Goal: Entertainment & Leisure: Consume media (video, audio)

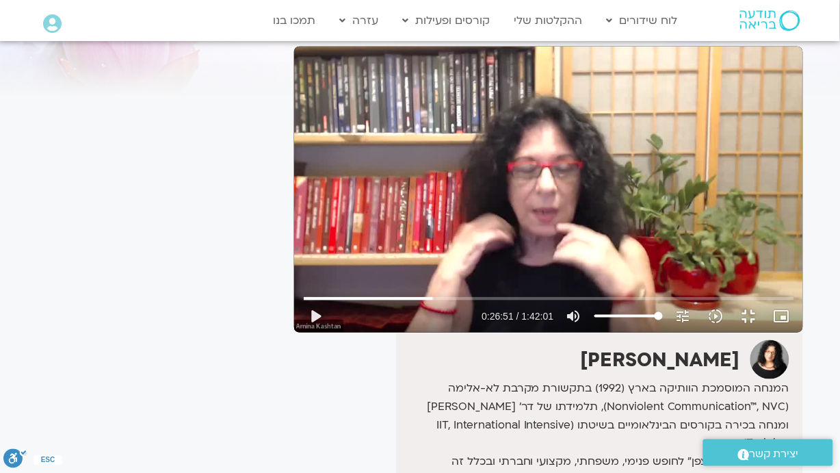
click at [599, 332] on div "Skip Ad 1:18:02 play_arrow 0:26:51 / 1:42:01 volume_up Mute tune Resolution Aut…" at bounding box center [548, 190] width 509 height 286
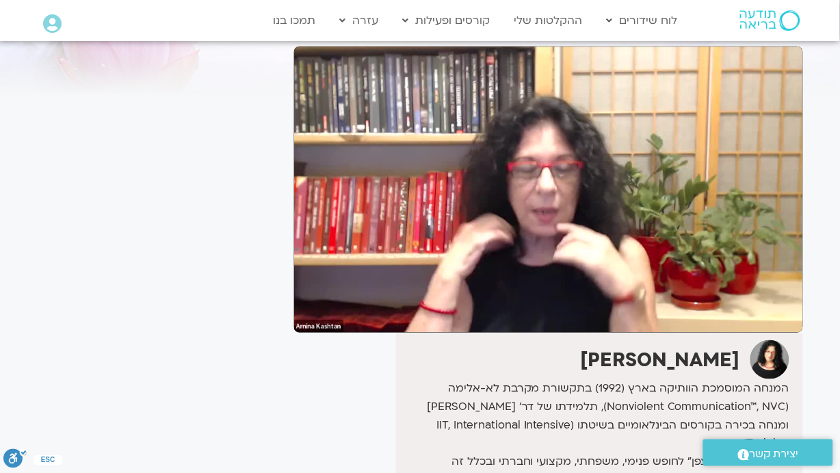
click at [803, 332] on div at bounding box center [548, 312] width 509 height 42
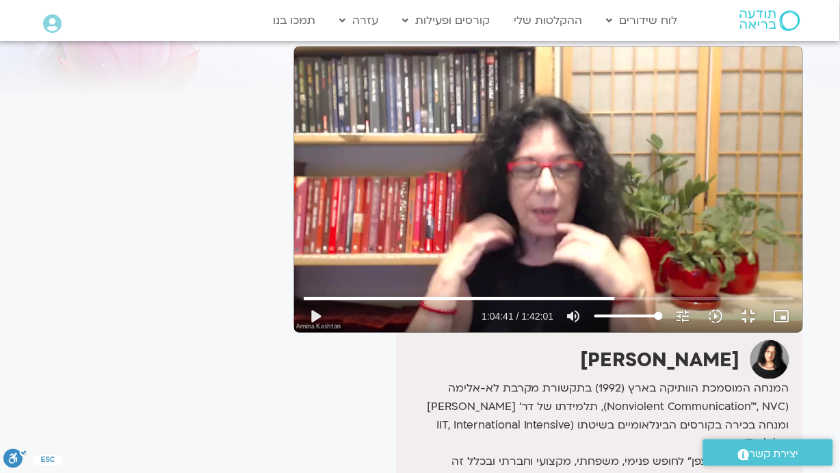
click at [803, 332] on div at bounding box center [548, 312] width 509 height 42
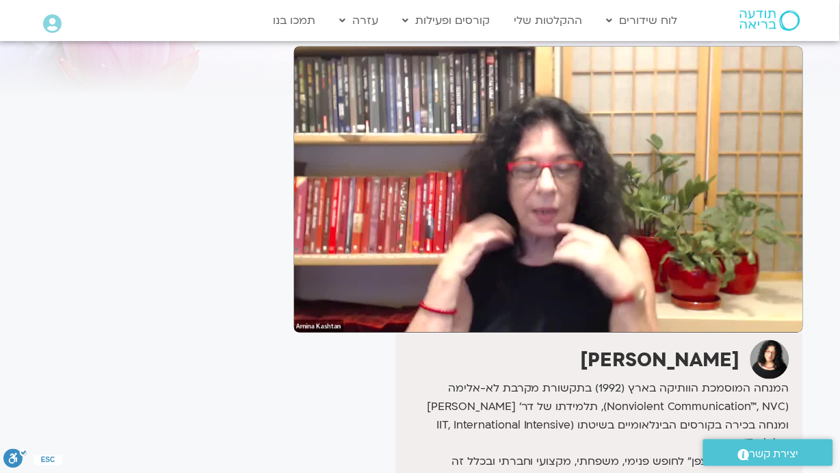
drag, startPoint x: 840, startPoint y: 442, endPoint x: 470, endPoint y: 313, distance: 391.8
click at [470, 313] on div "Skip Ad 1:18:02 pause 1:35:17 / 1:42:01 volume_up Mute tune Resolution Auto 480…" at bounding box center [548, 190] width 509 height 286
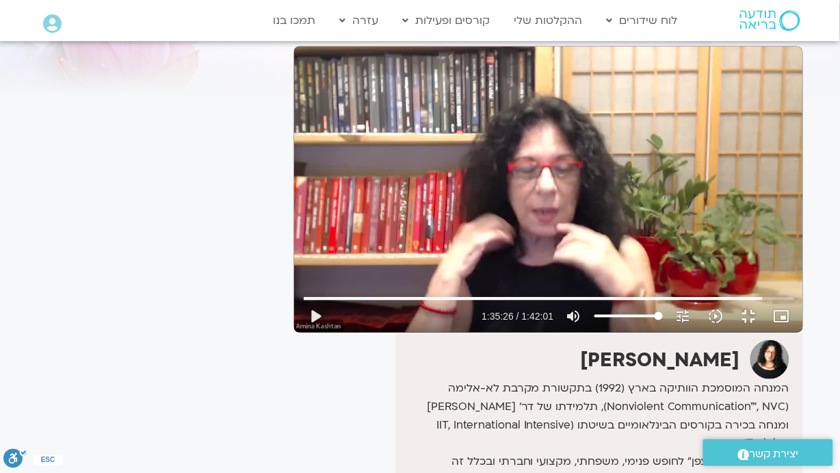
click at [470, 313] on div "Skip Ad 1:18:02 play_arrow 1:35:26 / 1:42:01 volume_up Mute tune Resolution Aut…" at bounding box center [548, 190] width 509 height 286
drag, startPoint x: 696, startPoint y: 458, endPoint x: 704, endPoint y: 457, distance: 8.2
click at [663, 320] on input "Volume" at bounding box center [628, 316] width 68 height 8
click at [765, 332] on button "fullscreen_exit" at bounding box center [749, 316] width 33 height 33
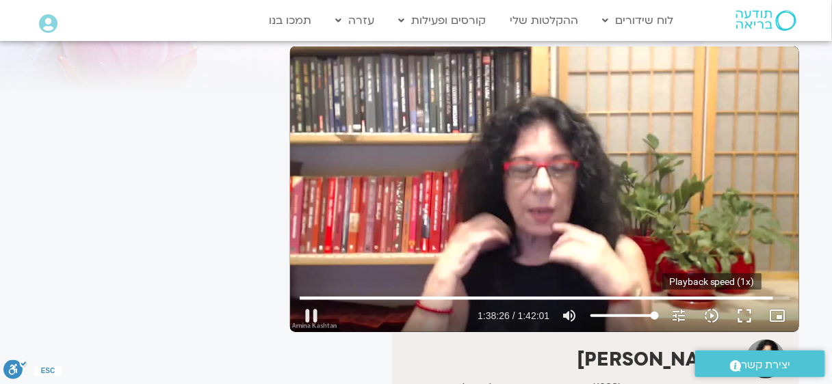
click at [711, 313] on icon "slow_motion_video" at bounding box center [712, 316] width 16 height 16
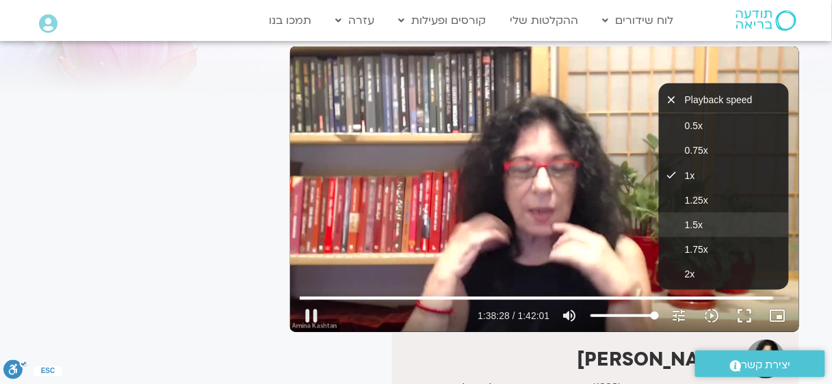
click at [698, 218] on button "1.5x" at bounding box center [724, 225] width 130 height 25
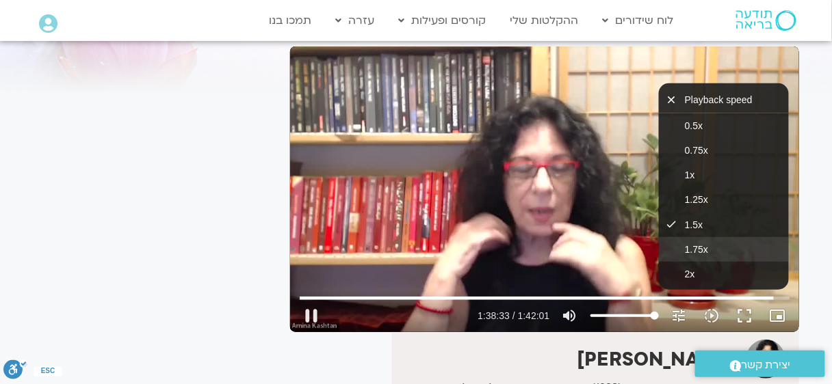
click at [709, 250] on button "1.75x" at bounding box center [724, 249] width 130 height 25
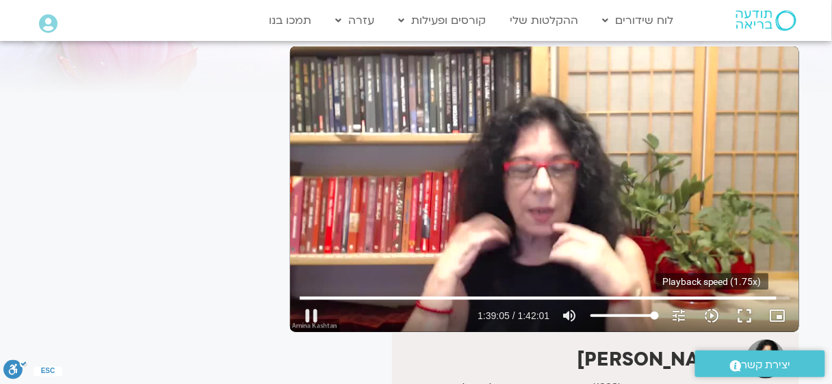
click at [711, 314] on icon "slow_motion_video" at bounding box center [712, 316] width 16 height 16
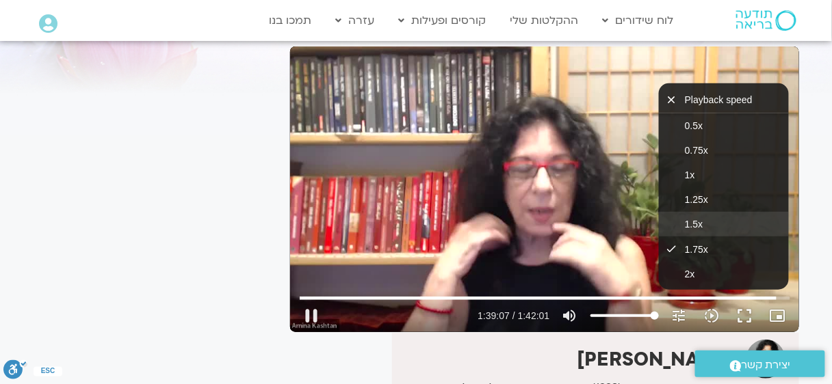
click at [711, 223] on button "1.5x" at bounding box center [724, 224] width 130 height 25
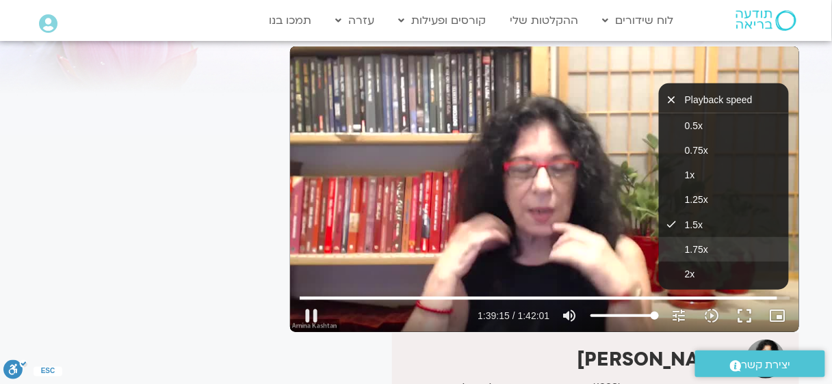
click at [716, 245] on button "1.75x" at bounding box center [724, 249] width 130 height 25
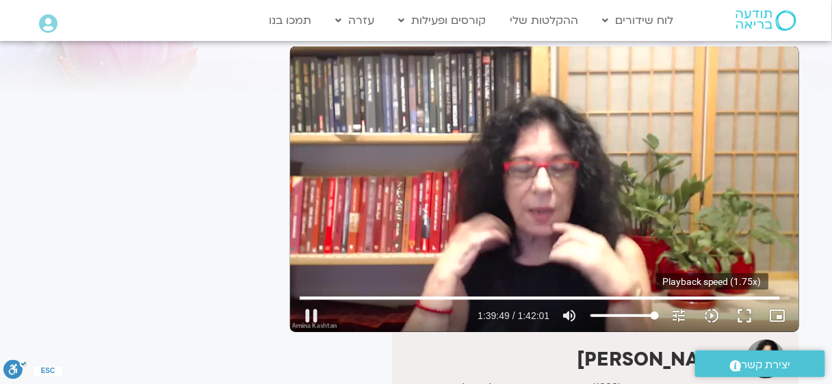
click at [706, 314] on icon "slow_motion_video" at bounding box center [712, 316] width 16 height 16
click at [751, 328] on button "fullscreen" at bounding box center [745, 316] width 33 height 33
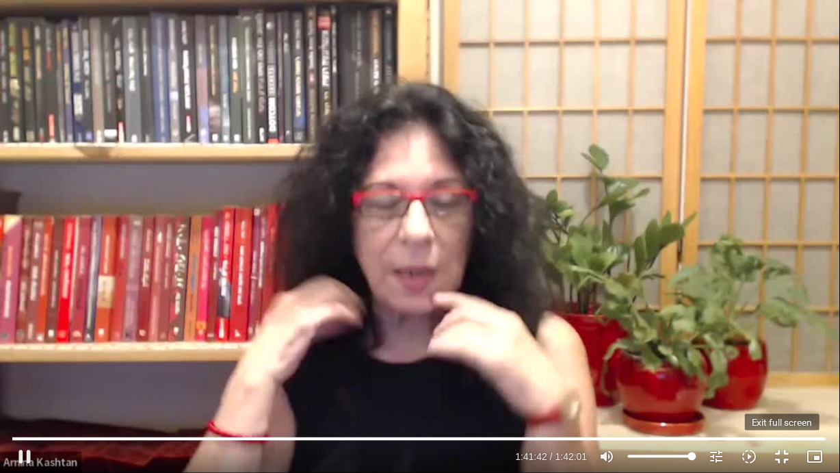
click at [786, 464] on button "fullscreen_exit" at bounding box center [782, 456] width 33 height 33
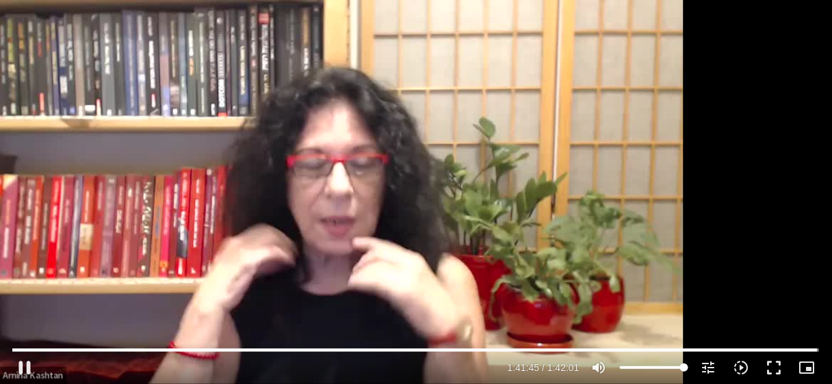
type input "6105.466741"
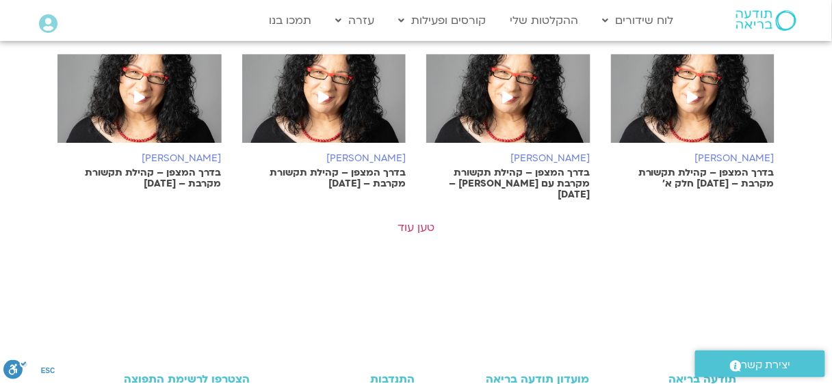
scroll to position [1008, 0]
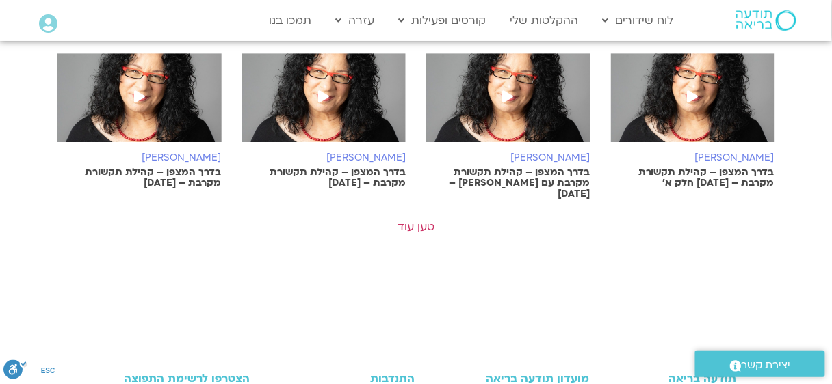
click at [404, 220] on link "טען עוד" at bounding box center [415, 227] width 37 height 15
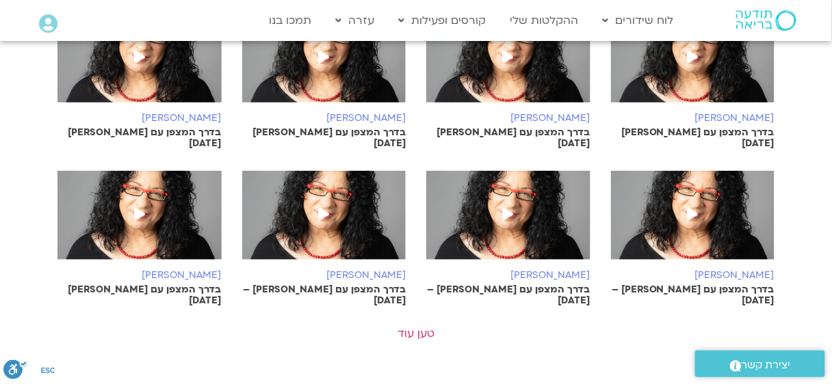
scroll to position [1556, 0]
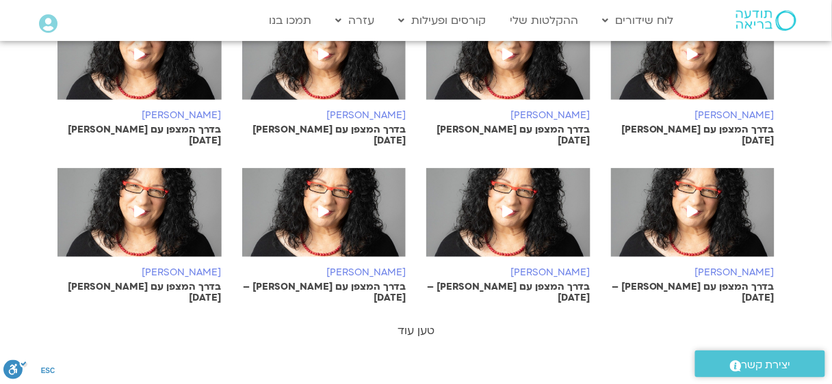
click at [429, 324] on link "טען עוד" at bounding box center [415, 331] width 37 height 15
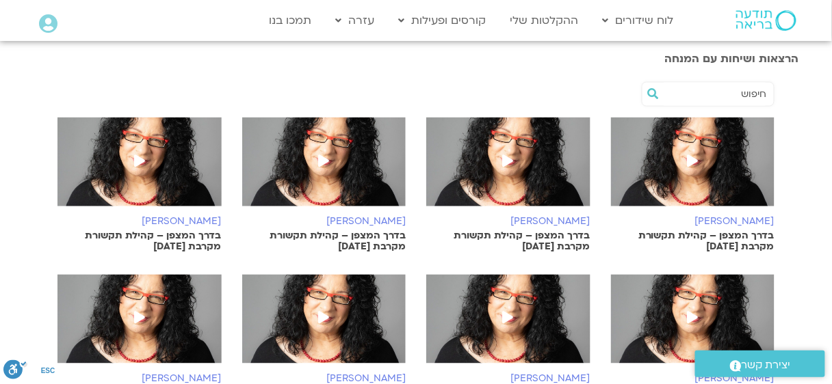
scroll to position [370, 0]
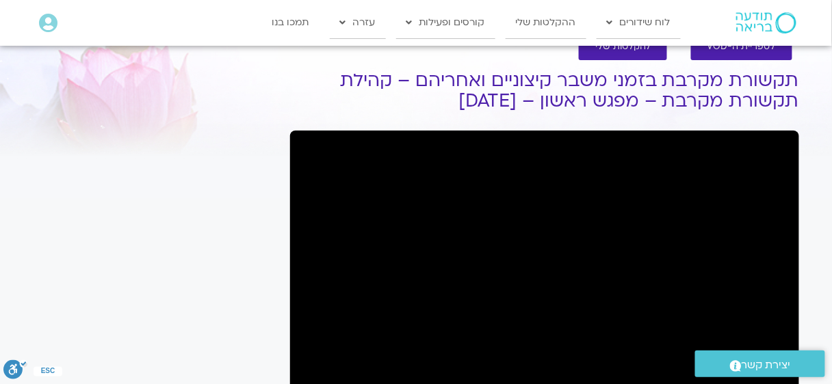
scroll to position [122, 0]
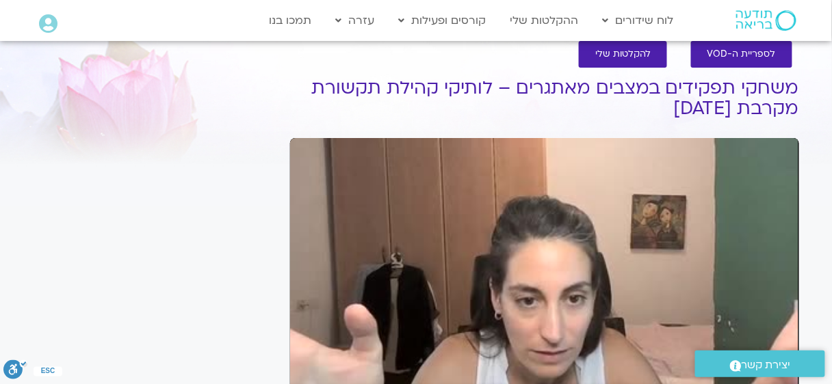
scroll to position [115, 0]
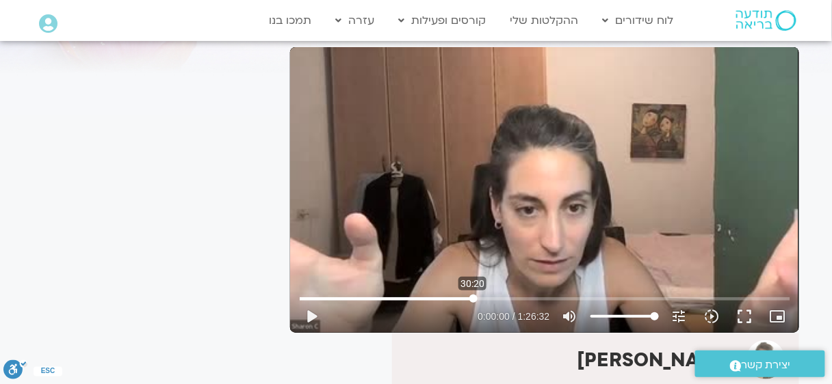
click at [473, 298] on input "Seek" at bounding box center [545, 299] width 490 height 8
click at [517, 298] on input "Seek" at bounding box center [545, 299] width 490 height 8
click at [549, 296] on input "Seek" at bounding box center [545, 299] width 490 height 8
click at [584, 295] on input "Seek" at bounding box center [545, 299] width 490 height 8
click at [625, 296] on input "Seek" at bounding box center [545, 299] width 490 height 8
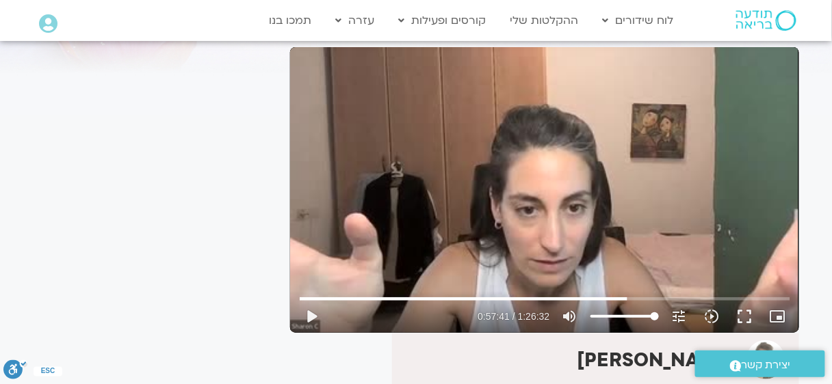
click at [614, 198] on div "Skip Ad 59:11 play_arrow 0:57:41 / 1:26:32 volume_up Mute tune Resolution Auto …" at bounding box center [544, 190] width 509 height 286
click at [745, 317] on button "fullscreen" at bounding box center [745, 316] width 33 height 33
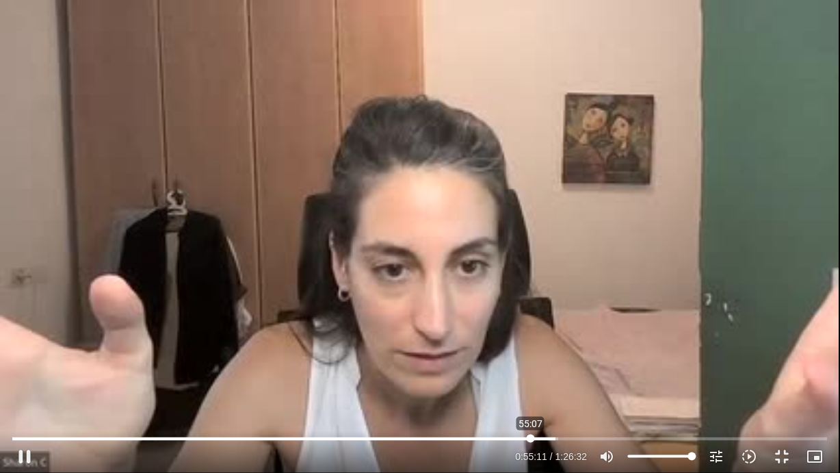
click at [531, 384] on input "Seek" at bounding box center [419, 438] width 815 height 8
click at [715, 384] on icon "tune" at bounding box center [717, 456] width 16 height 16
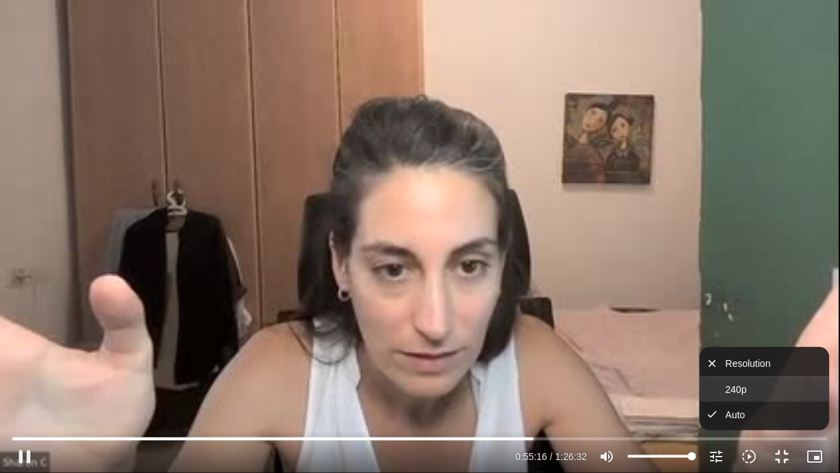
click at [716, 383] on button "240p" at bounding box center [765, 389] width 130 height 25
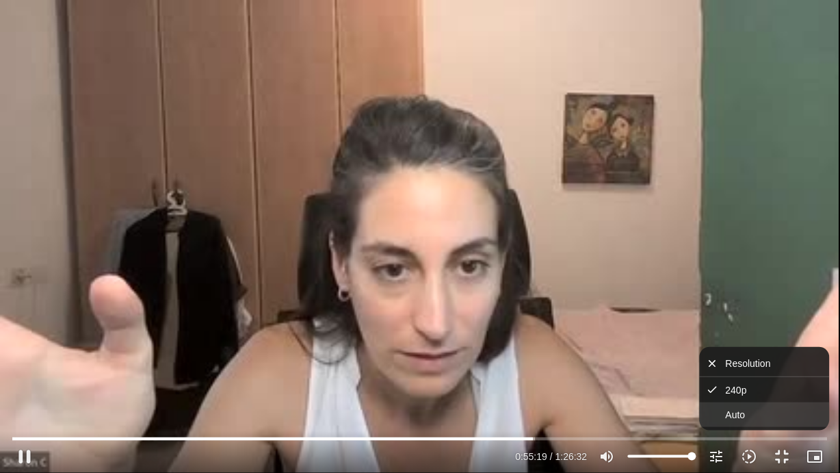
click at [719, 384] on button "Auto" at bounding box center [765, 414] width 130 height 25
click at [638, 371] on div "Skip Ad 1:10:00 pause 0:55:26 / 1:26:32 volume_up Mute tune Resolution Auto 240…" at bounding box center [420, 236] width 840 height 473
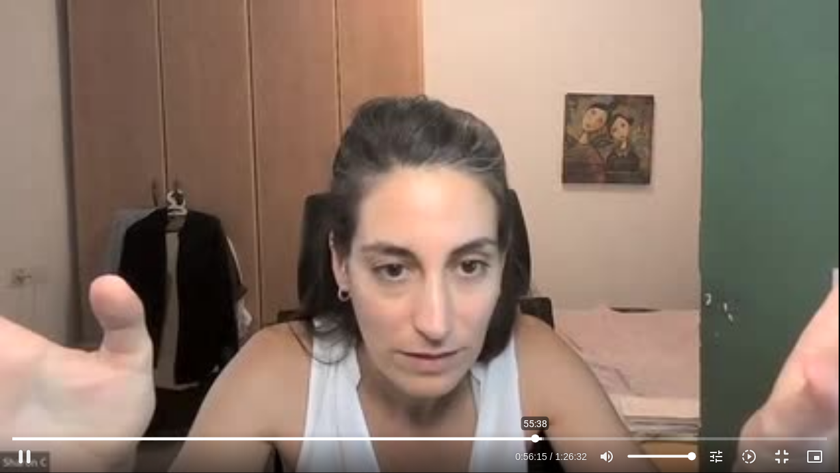
click at [536, 384] on input "Seek" at bounding box center [419, 438] width 815 height 8
click at [770, 347] on div "Skip Ad 55:47 pause 1:17:24 / 1:26:32 volume_up Mute tune Resolution Auto 240p …" at bounding box center [420, 236] width 840 height 473
click at [350, 262] on div "Skip Ad 55:47 play_arrow 1:17:24 / 1:26:32 volume_up Mute tune Resolution Auto …" at bounding box center [420, 236] width 840 height 473
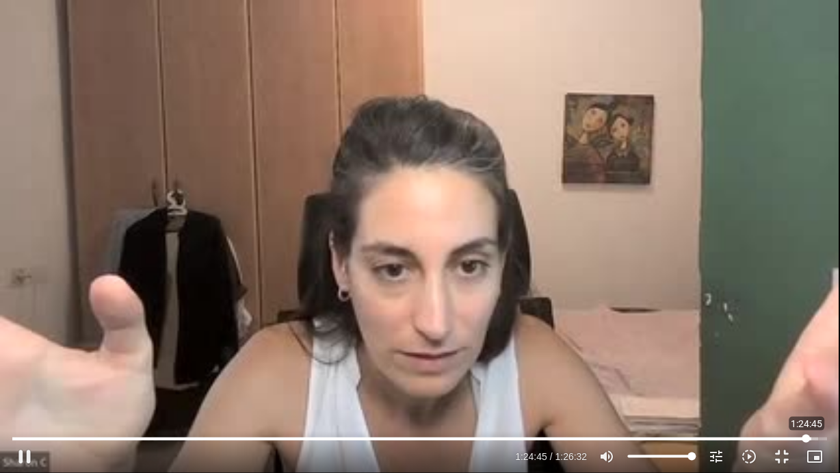
click at [807, 384] on input "Seek" at bounding box center [419, 438] width 815 height 8
click at [128, 384] on input "Seek" at bounding box center [419, 438] width 815 height 8
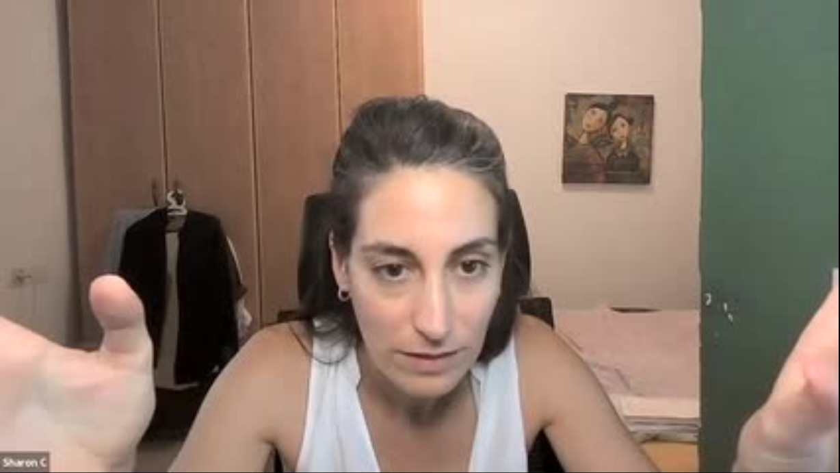
click at [142, 384] on div "Skip Ad 14:03 pause 0:13:55 / 1:26:32 volume_up Mute tune Resolution Auto 240p …" at bounding box center [420, 236] width 840 height 473
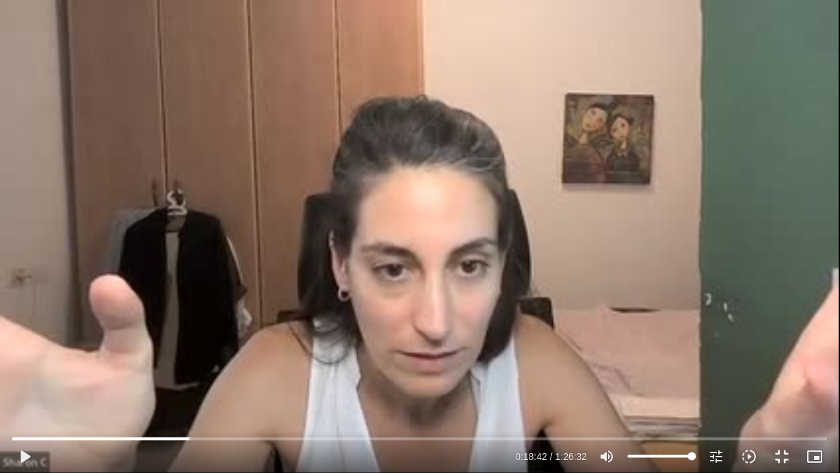
click at [142, 384] on div "Skip Ad 14:03 play_arrow 0:18:42 / 1:26:32 volume_up Mute tune Resolution Auto …" at bounding box center [420, 236] width 840 height 473
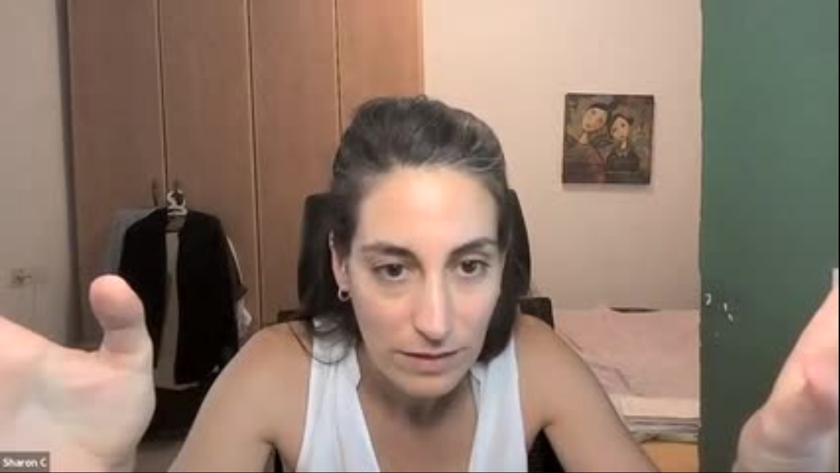
click at [142, 384] on div "Skip Ad 14:03 pause 0:18:42 / 1:26:32 volume_up Mute tune Resolution Auto 240p …" at bounding box center [420, 236] width 840 height 473
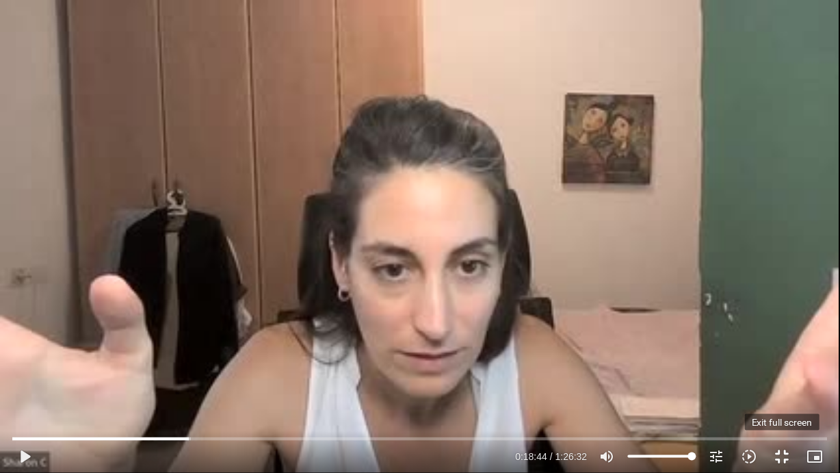
click at [779, 384] on button "fullscreen_exit" at bounding box center [782, 456] width 33 height 33
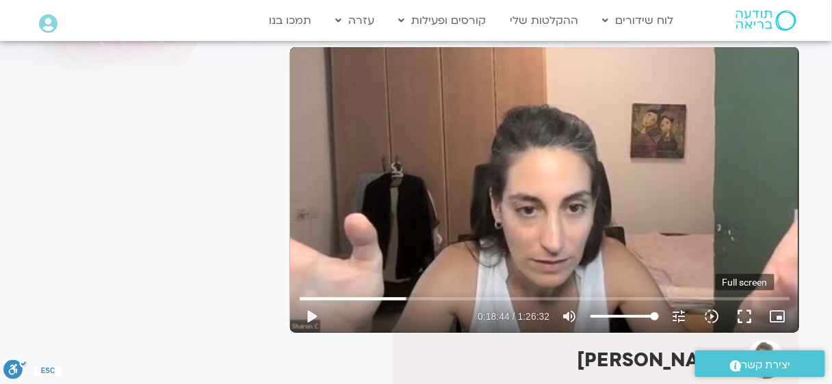
click at [745, 313] on button "fullscreen" at bounding box center [745, 316] width 33 height 33
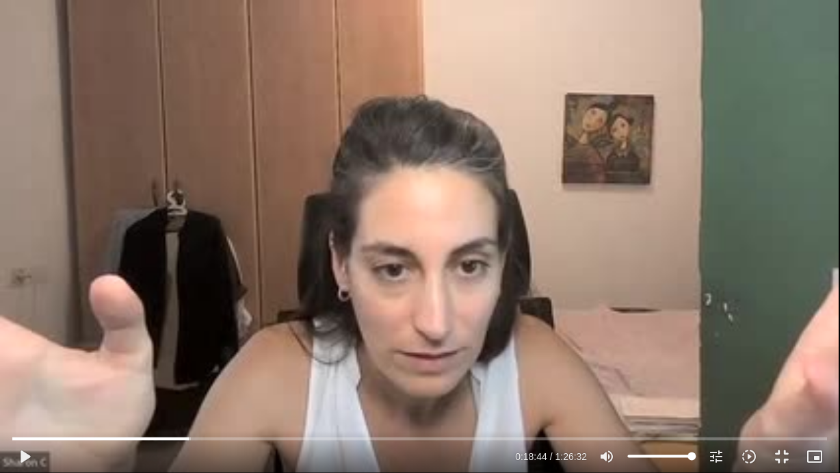
click at [744, 382] on div "Skip Ad 1:26:32 play_arrow 0:18:44 / 1:26:32 volume_up Mute tune Resolution Aut…" at bounding box center [420, 236] width 840 height 473
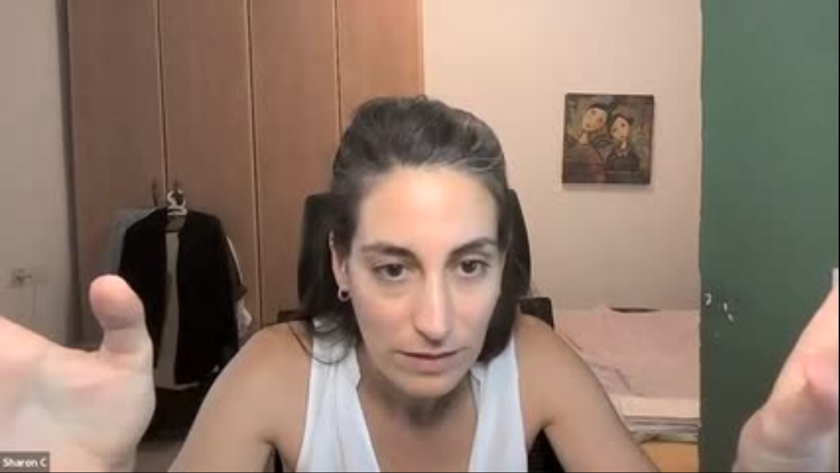
click at [745, 382] on div "Skip Ad 1:26:32 pause 0:26:50 / 1:26:32 volume_up Mute tune Resolution Auto 240…" at bounding box center [420, 236] width 840 height 473
type input "1847.092225"
